Goal: Information Seeking & Learning: Learn about a topic

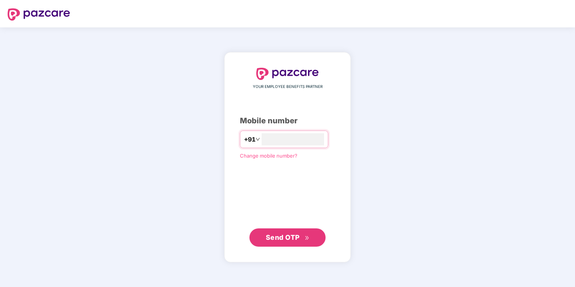
type input "**********"
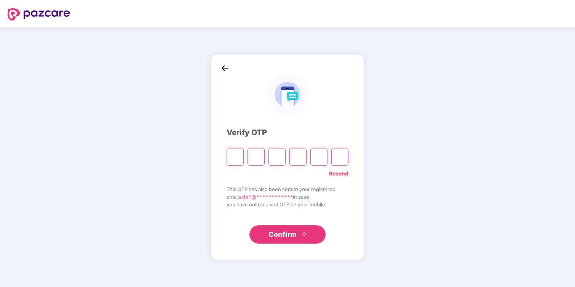
type input "*"
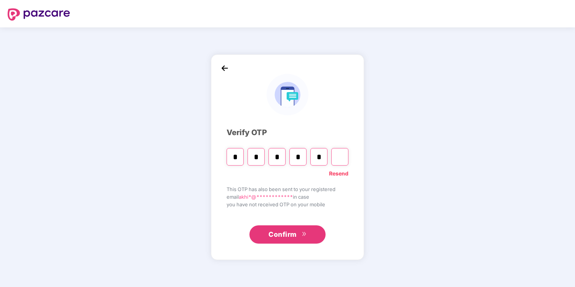
type input "*"
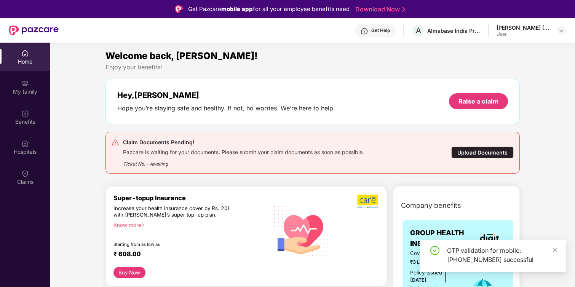
click at [481, 150] on div "Upload Documents" at bounding box center [482, 153] width 62 height 12
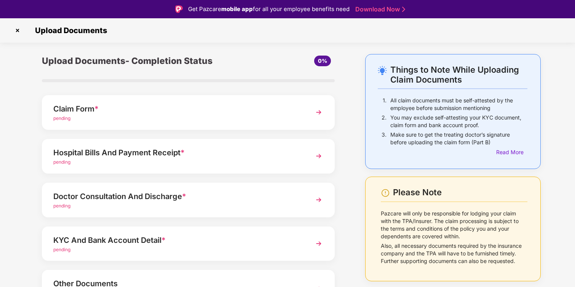
scroll to position [49, 0]
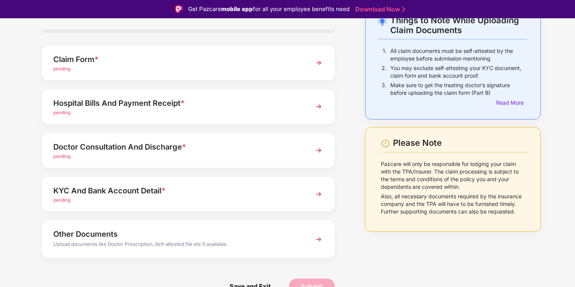
click at [206, 13] on div "Get Pazcare mobile app for all your employee benefits need" at bounding box center [268, 9] width 161 height 9
click at [198, 33] on div "Upload Documents- Completion Status 0%" at bounding box center [188, 21] width 293 height 32
click at [343, 135] on div "Upload Documents- Completion Status 0% Claim Form * pending Hospital Bills And …" at bounding box center [188, 155] width 331 height 301
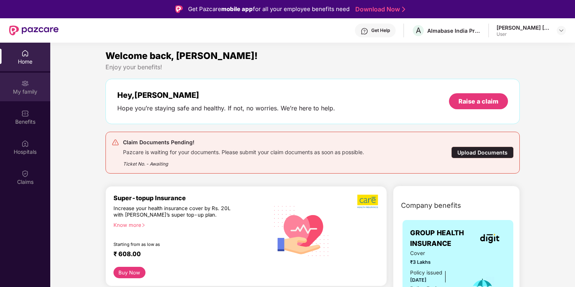
click at [27, 90] on div "My family" at bounding box center [25, 92] width 50 height 8
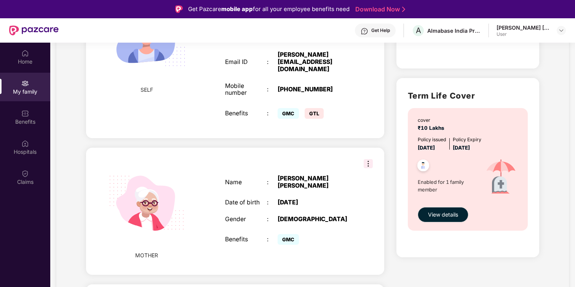
scroll to position [208, 0]
click at [293, 175] on div "Sreevidya Dilip Kumar" at bounding box center [314, 182] width 73 height 14
click at [369, 159] on img at bounding box center [368, 163] width 9 height 9
click at [303, 171] on div "Name : Sreevidya Dilip Kumar Date of birth : 13 May 1974 Gender : FEMALE Benefi…" at bounding box center [287, 210] width 141 height 91
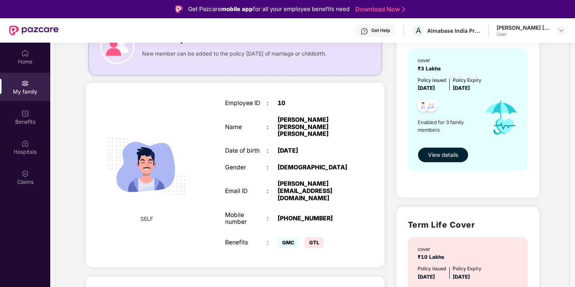
scroll to position [0, 0]
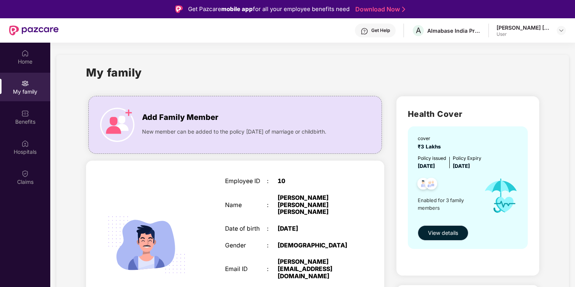
click at [442, 233] on span "View details" at bounding box center [443, 233] width 30 height 8
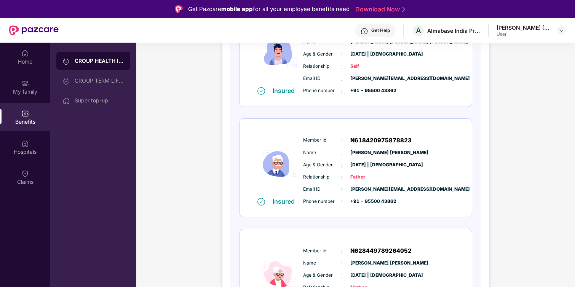
scroll to position [193, 0]
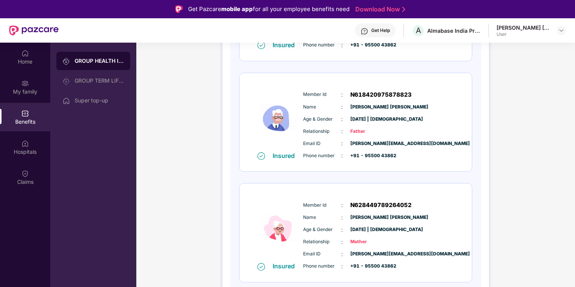
click at [352, 243] on span "Mother" at bounding box center [369, 241] width 38 height 7
click at [344, 244] on div "Relationship : Mother" at bounding box center [378, 242] width 151 height 8
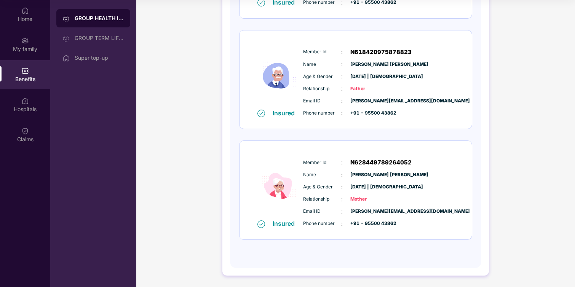
click at [171, 98] on div "GROUP HEALTH INSURANCE DETAILS INCLUSIONS EXCLUSIONS Policy No: D217863243 Heal…" at bounding box center [355, 49] width 439 height 476
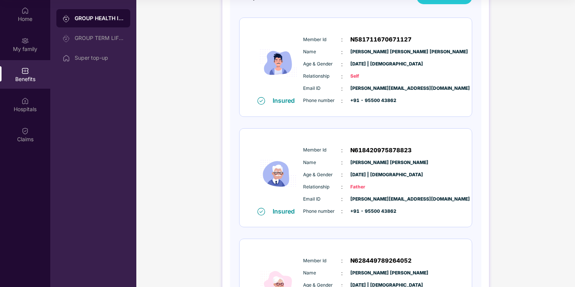
scroll to position [0, 0]
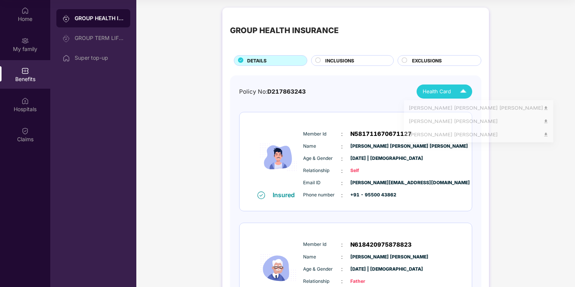
click at [431, 91] on span "Health Card" at bounding box center [437, 92] width 28 height 8
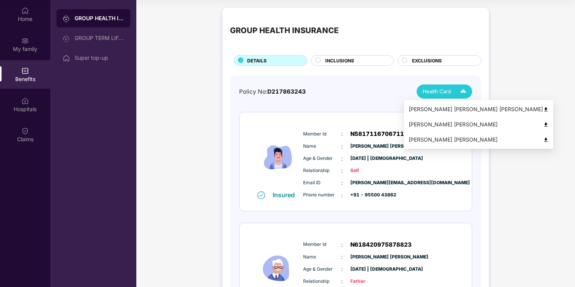
click at [452, 137] on div "Sreevidya Dilip Kumar" at bounding box center [479, 140] width 140 height 8
